Goal: Task Accomplishment & Management: Manage account settings

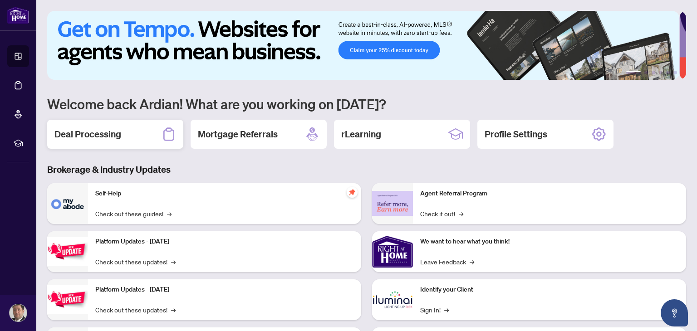
click at [103, 133] on h2 "Deal Processing" at bounding box center [87, 134] width 67 height 13
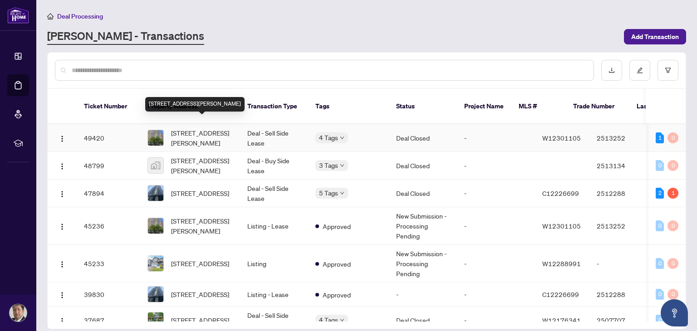
click at [203, 128] on span "[STREET_ADDRESS][PERSON_NAME]" at bounding box center [202, 138] width 62 height 20
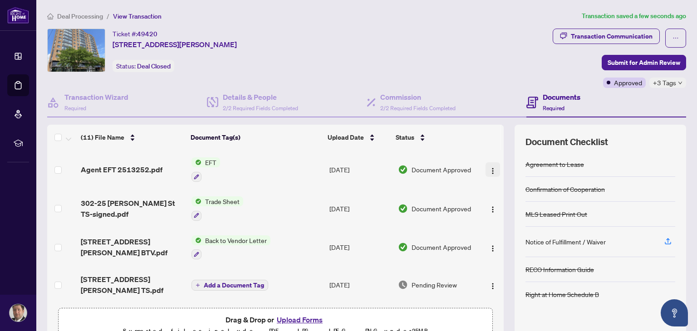
click at [489, 167] on img "button" at bounding box center [492, 170] width 7 height 7
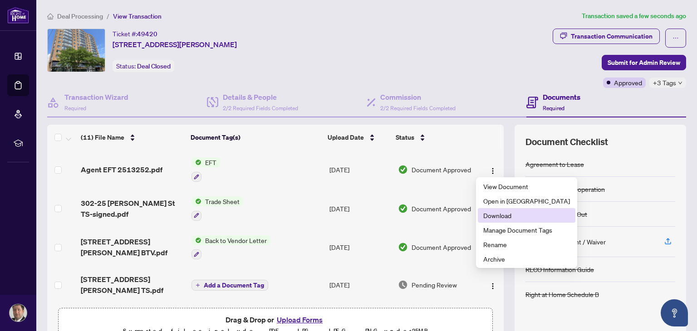
click at [495, 213] on span "Download" at bounding box center [526, 215] width 87 height 10
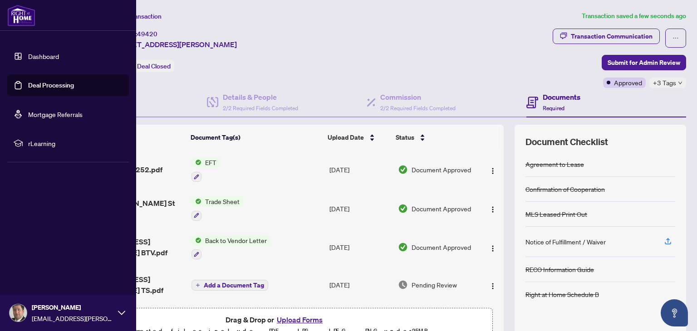
click at [36, 83] on link "Deal Processing" at bounding box center [51, 85] width 46 height 8
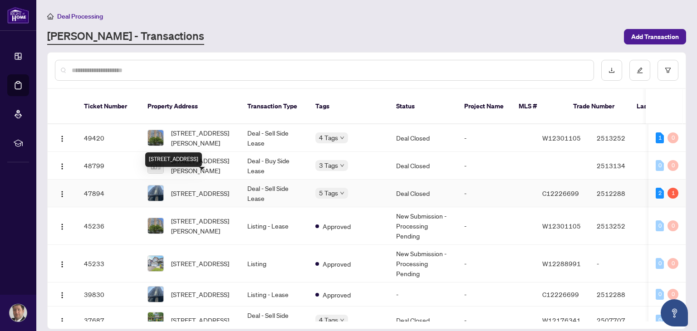
click at [190, 188] on span "[STREET_ADDRESS]" at bounding box center [200, 193] width 58 height 10
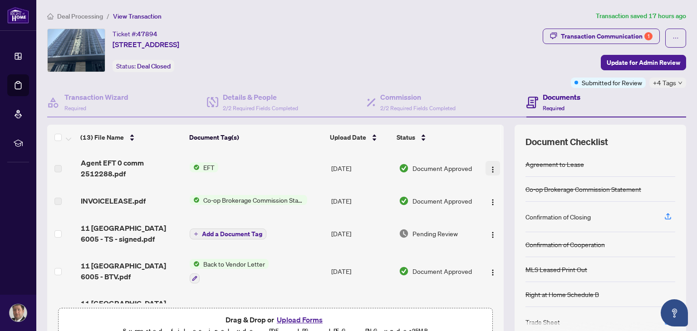
click at [489, 171] on img "button" at bounding box center [492, 169] width 7 height 7
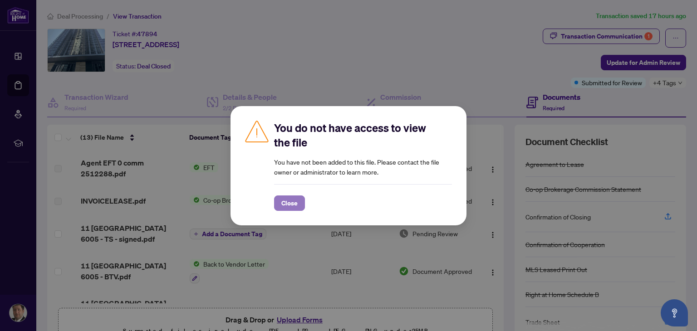
click at [282, 204] on span "Close" at bounding box center [289, 203] width 16 height 15
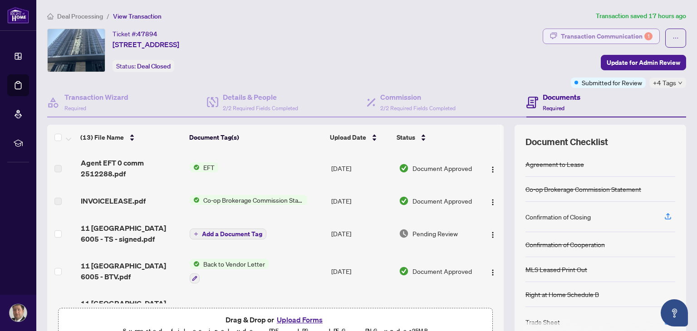
click at [629, 41] on div "Transaction Communication 1" at bounding box center [607, 36] width 92 height 15
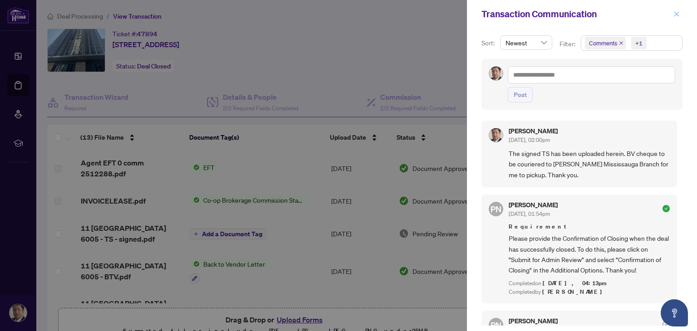
click at [675, 13] on icon "close" at bounding box center [676, 13] width 5 height 5
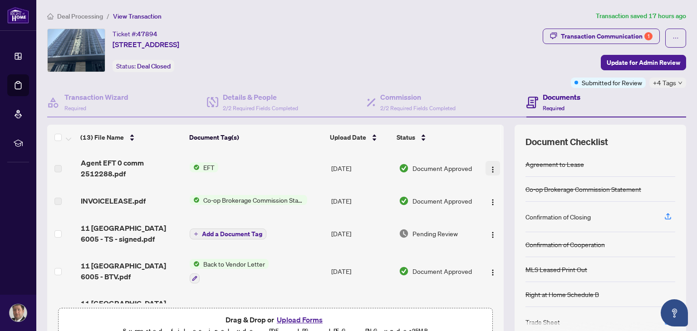
click at [489, 167] on img "button" at bounding box center [492, 169] width 7 height 7
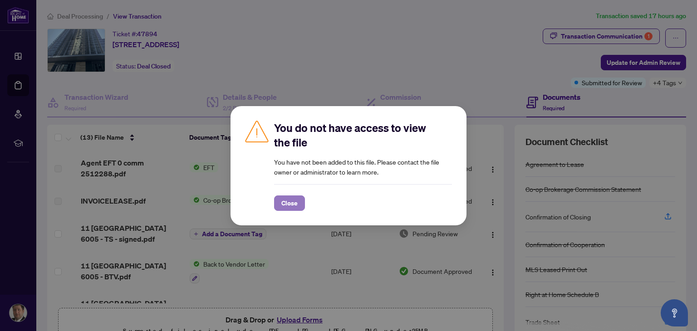
click at [295, 202] on span "Close" at bounding box center [289, 203] width 16 height 15
